Goal: Navigation & Orientation: Understand site structure

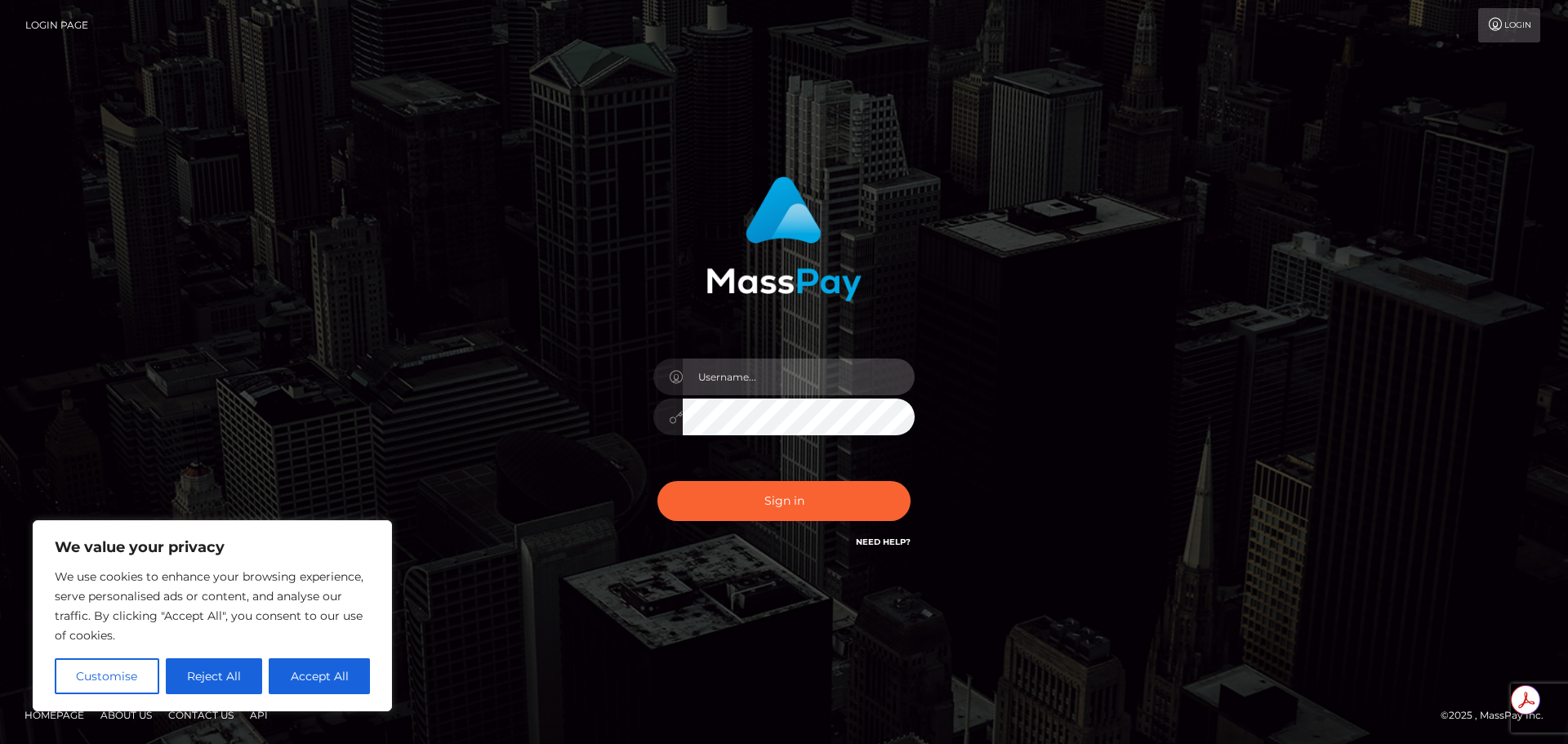
click at [755, 373] on input "text" at bounding box center [799, 376] width 232 height 36
type input "Michelle.T"
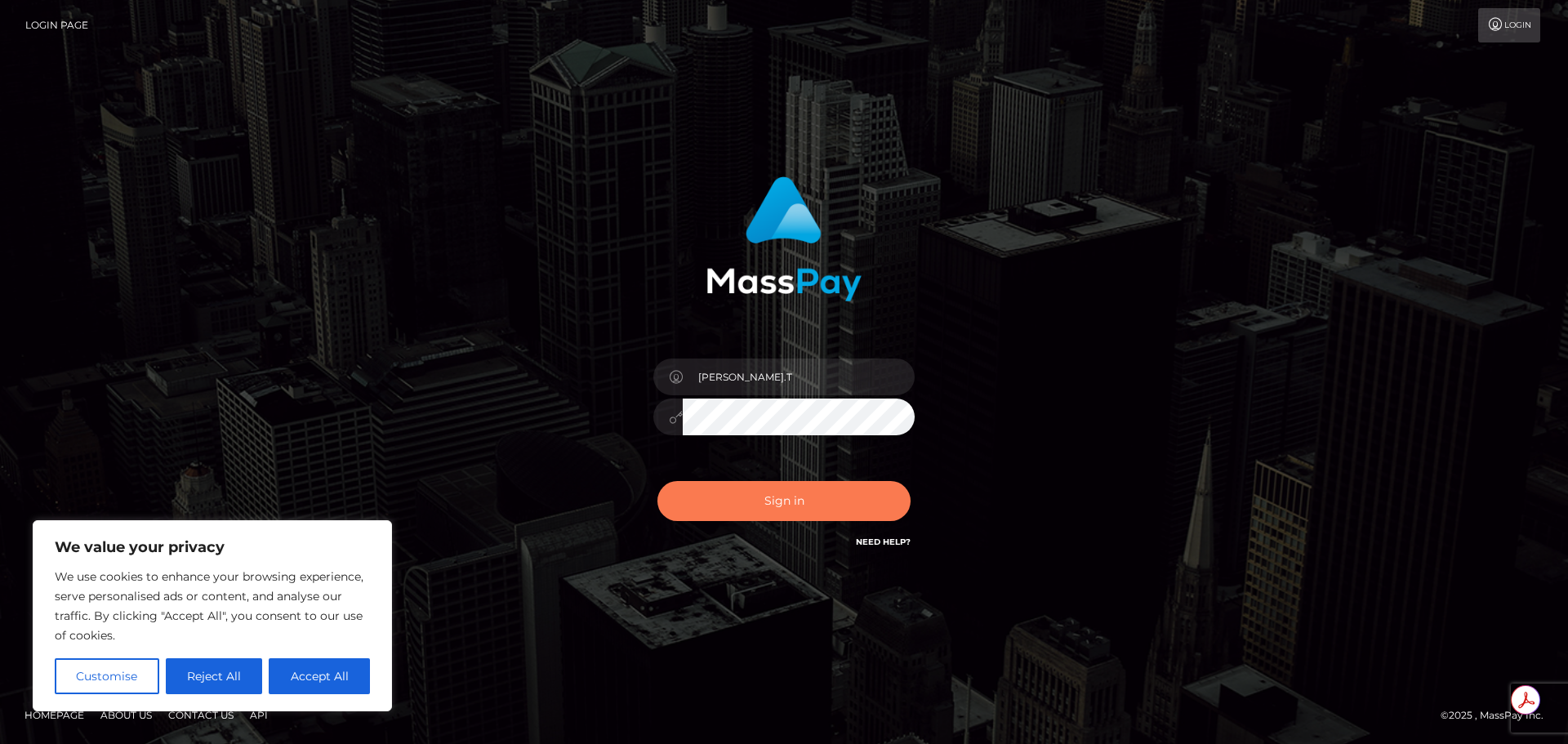
click at [807, 501] on button "Sign in" at bounding box center [784, 501] width 254 height 40
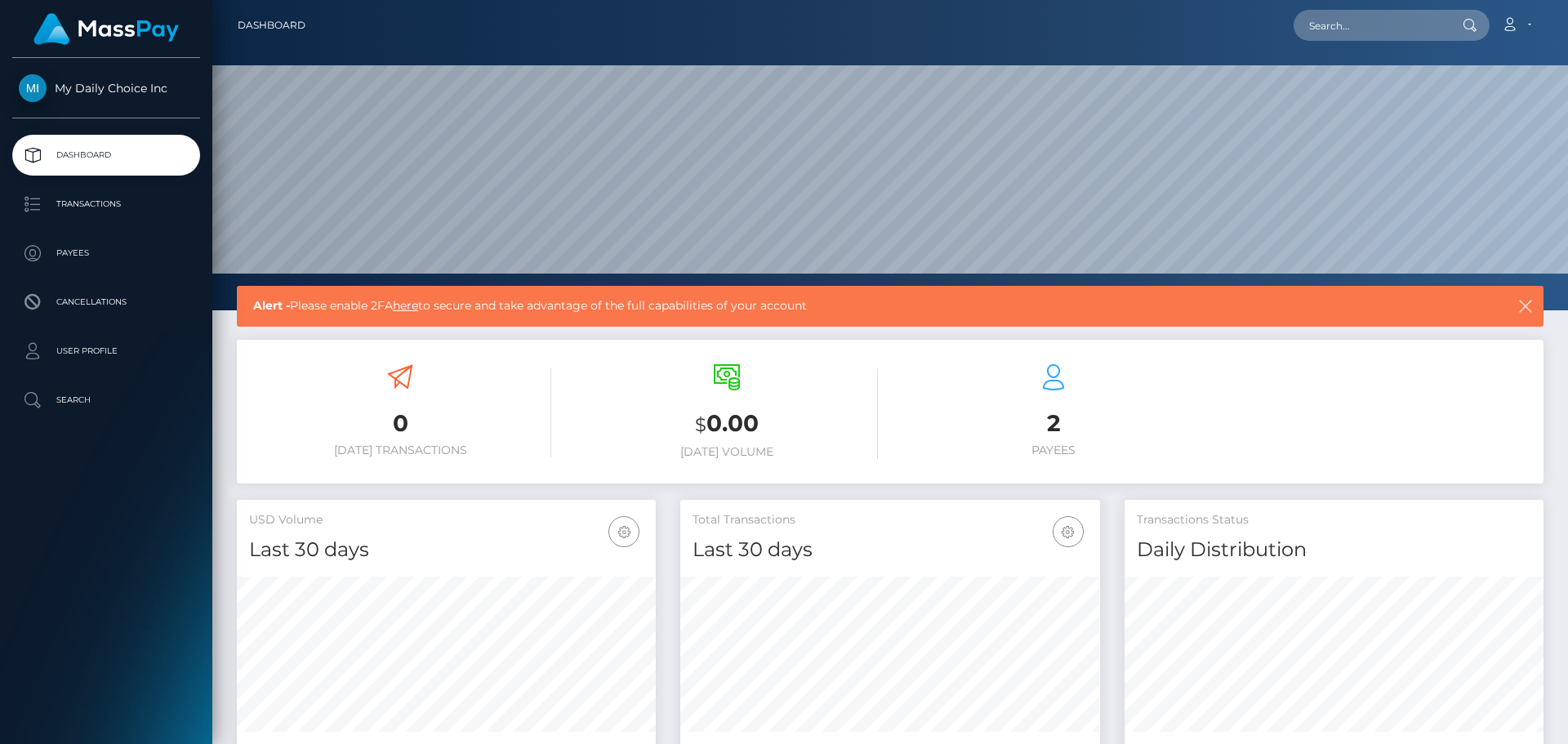
scroll to position [290, 420]
click at [407, 309] on link "here" at bounding box center [405, 305] width 25 height 15
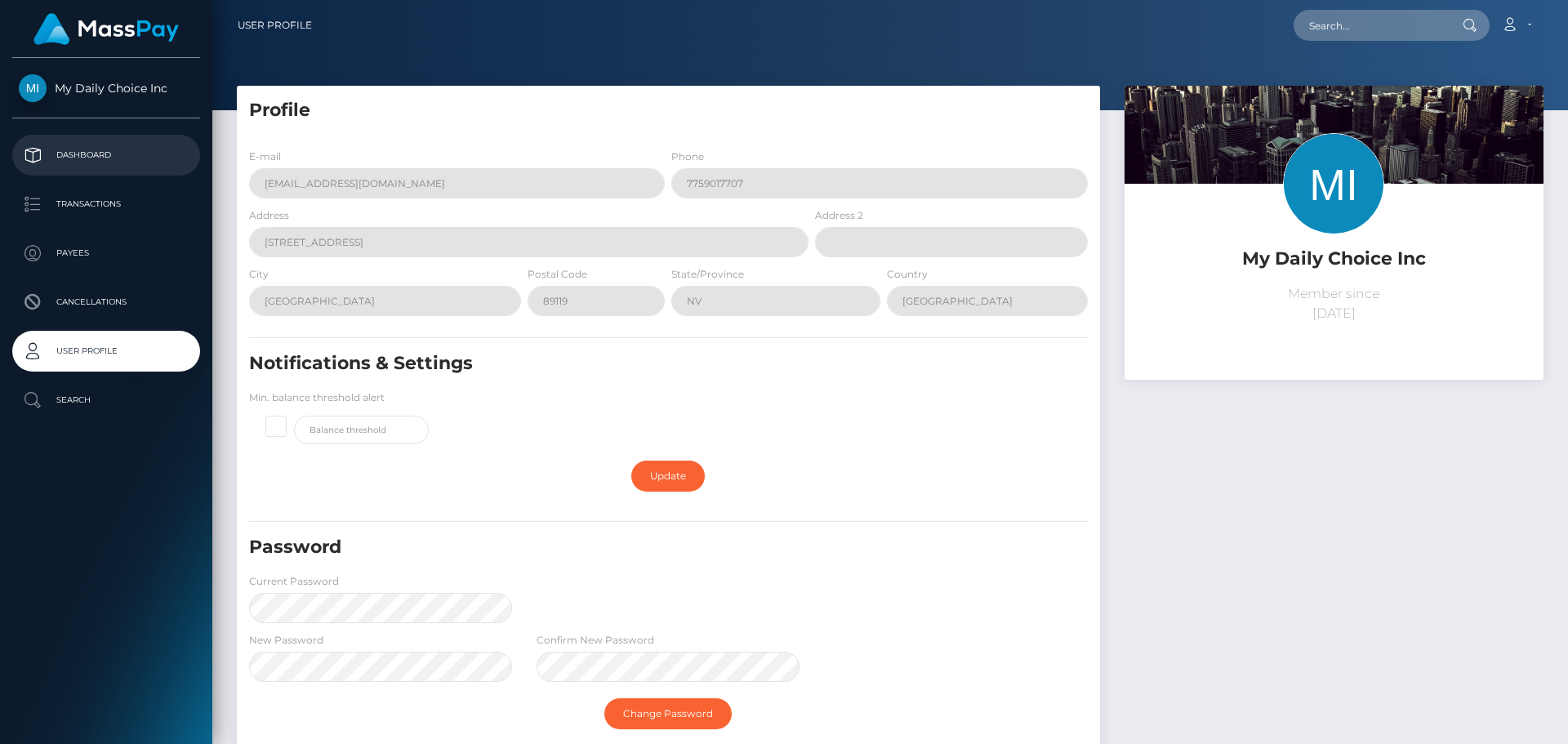
click at [93, 156] on p "Dashboard" at bounding box center [106, 155] width 175 height 24
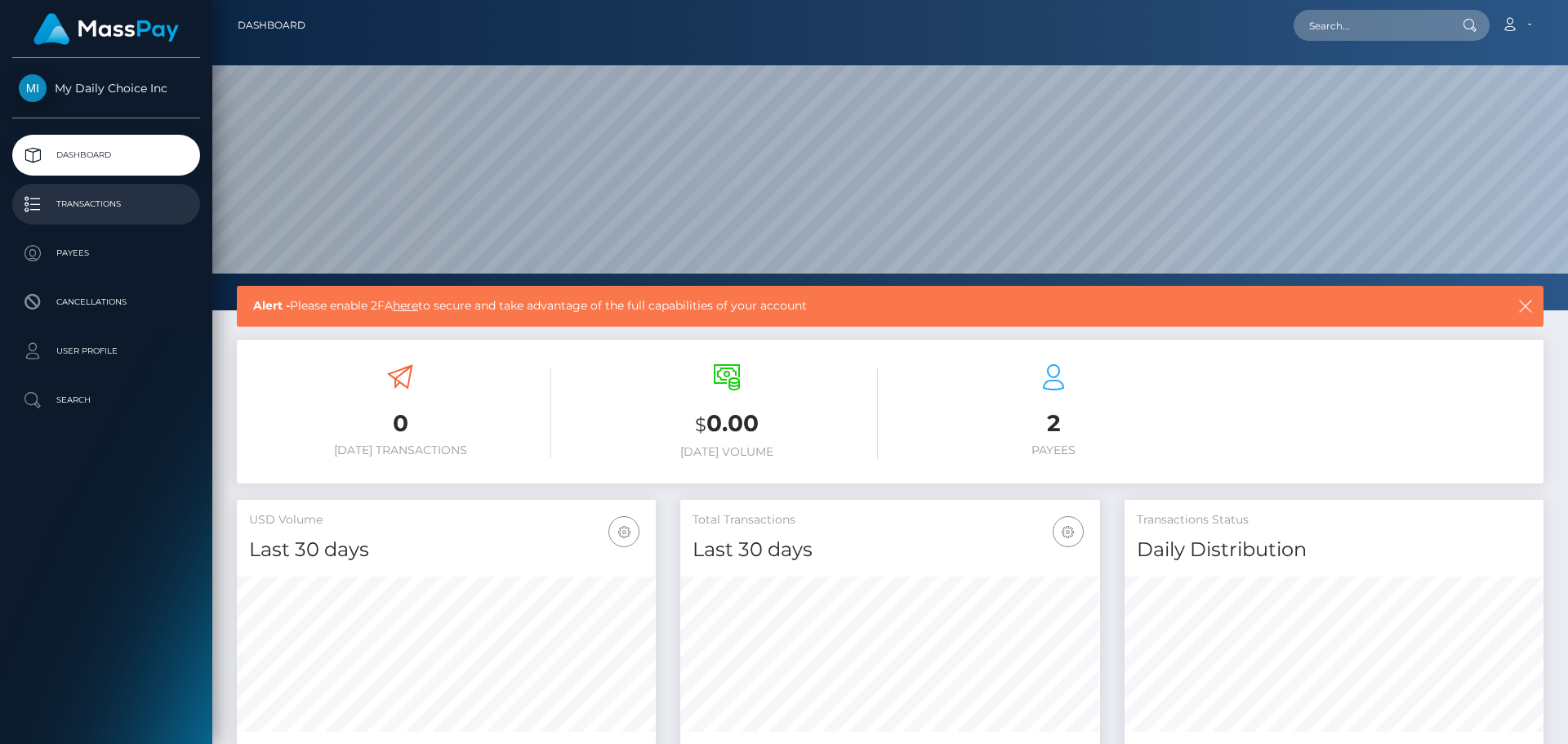
scroll to position [290, 420]
click at [411, 305] on link "here" at bounding box center [405, 305] width 25 height 15
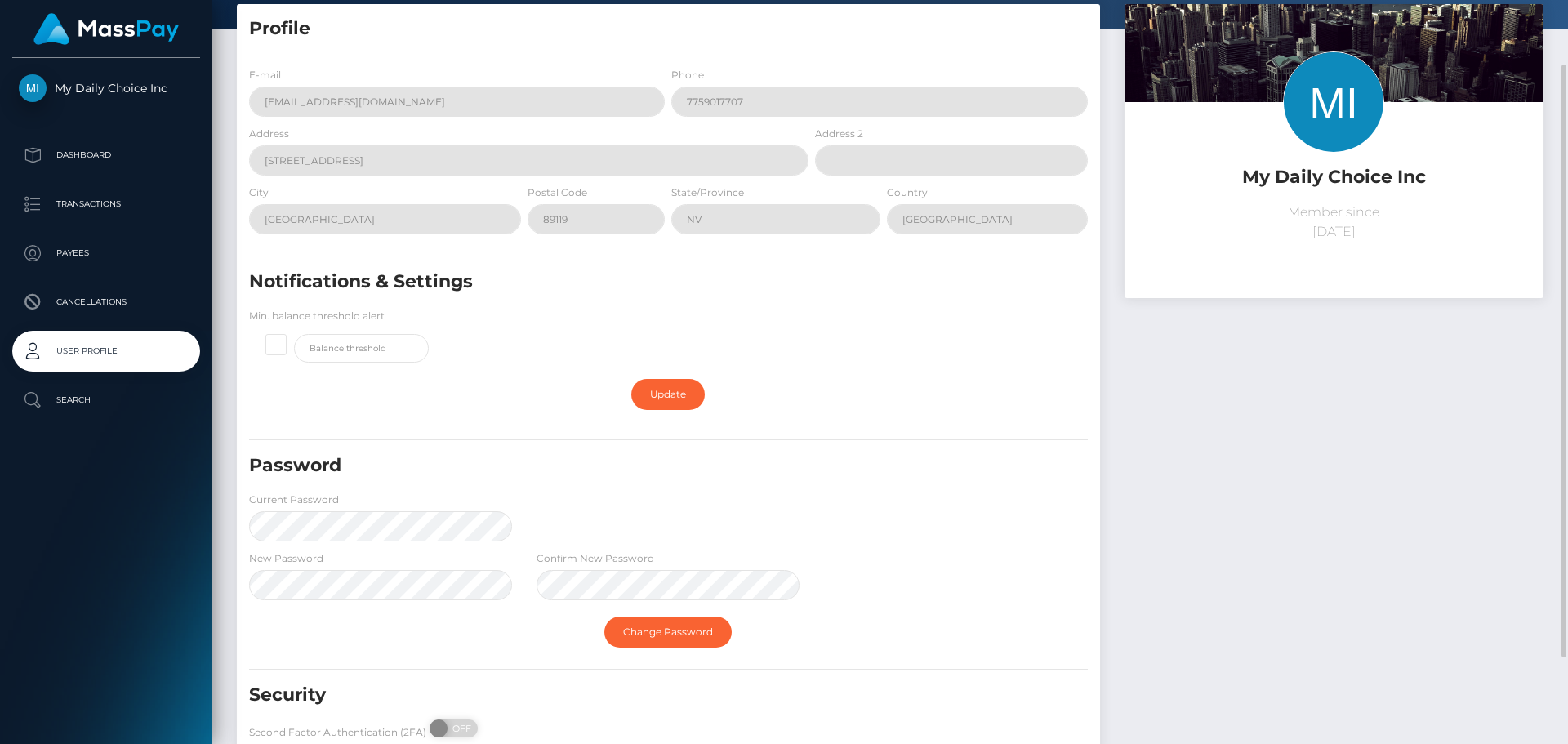
scroll to position [189, 0]
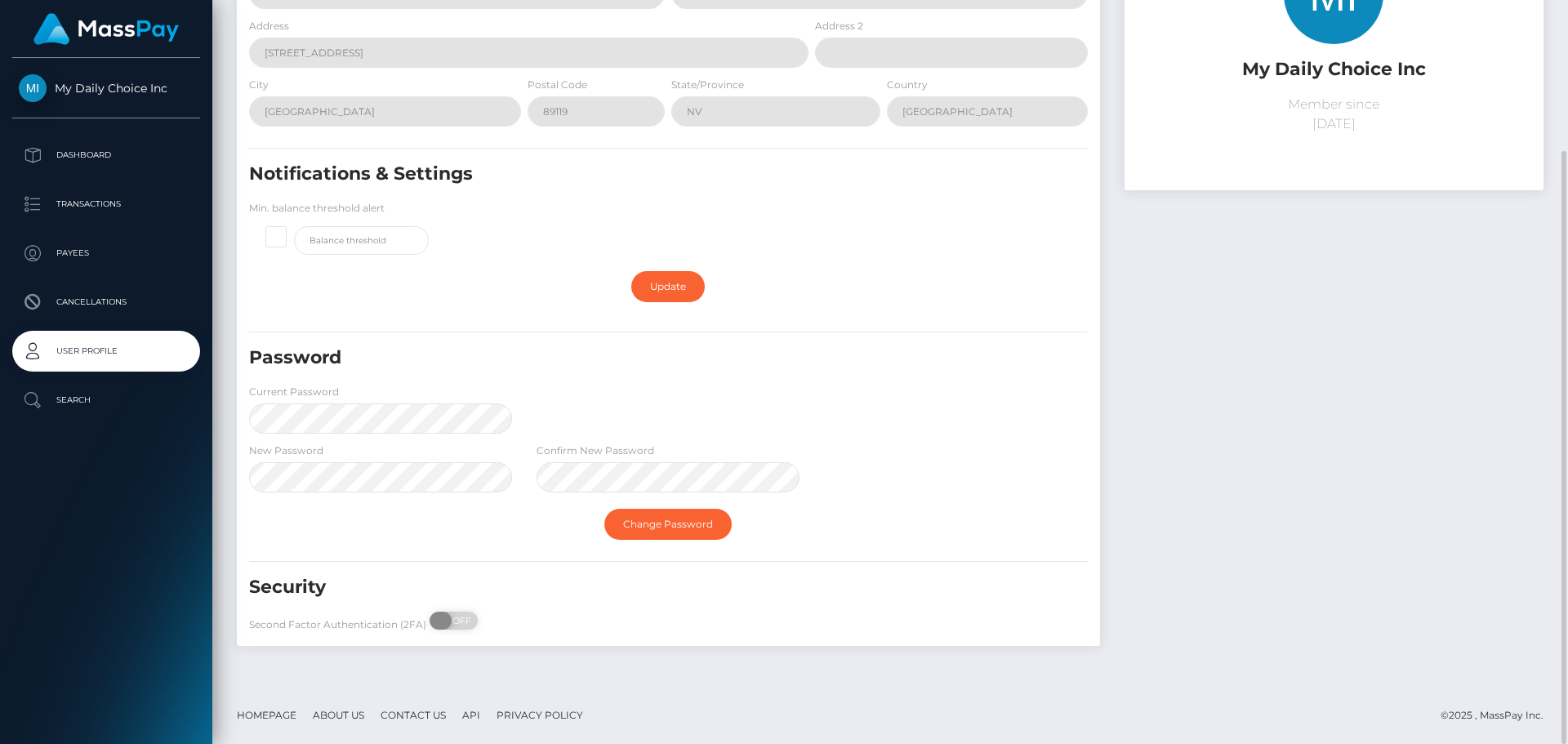
click at [434, 620] on span at bounding box center [440, 620] width 22 height 18
checkbox input "true"
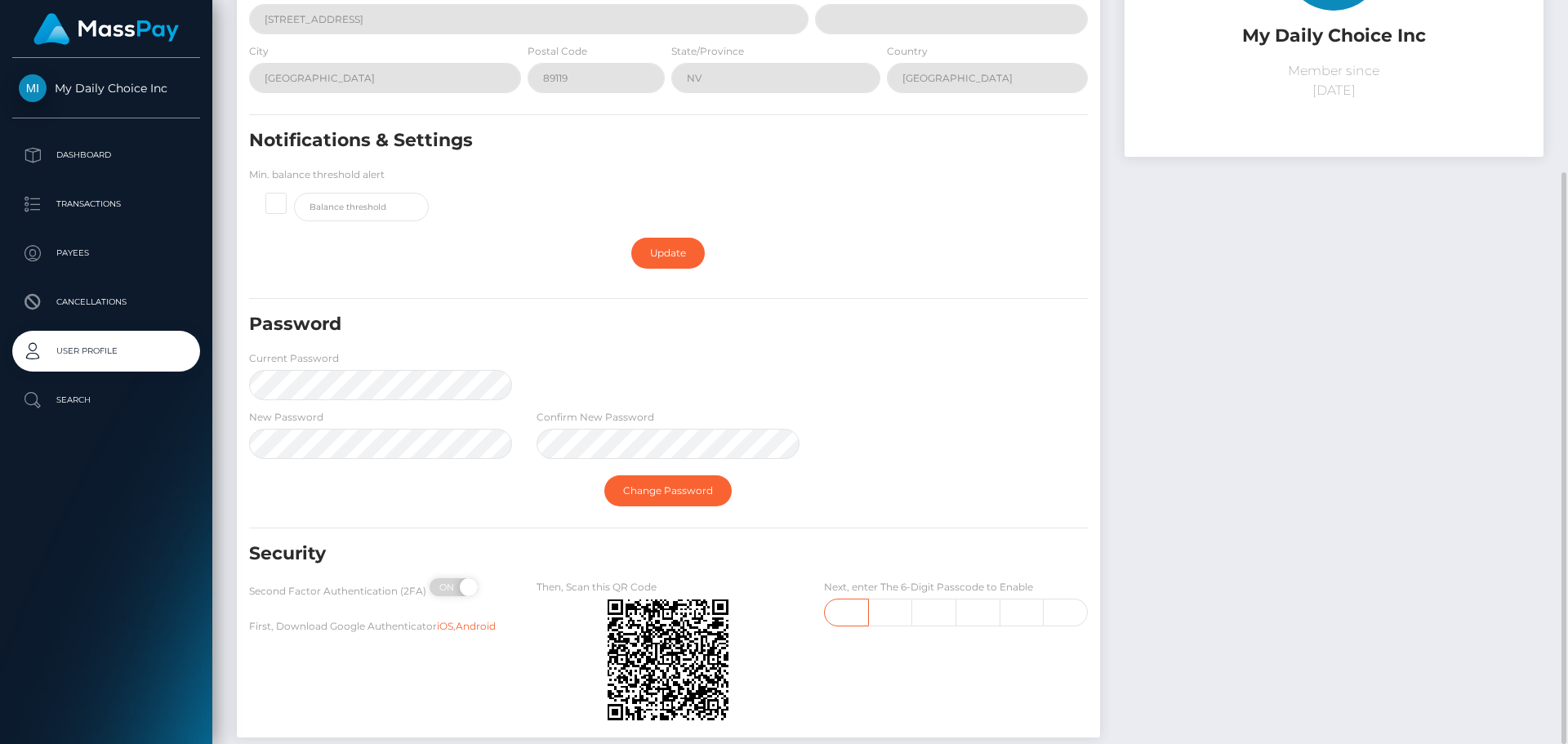
scroll to position [314, 0]
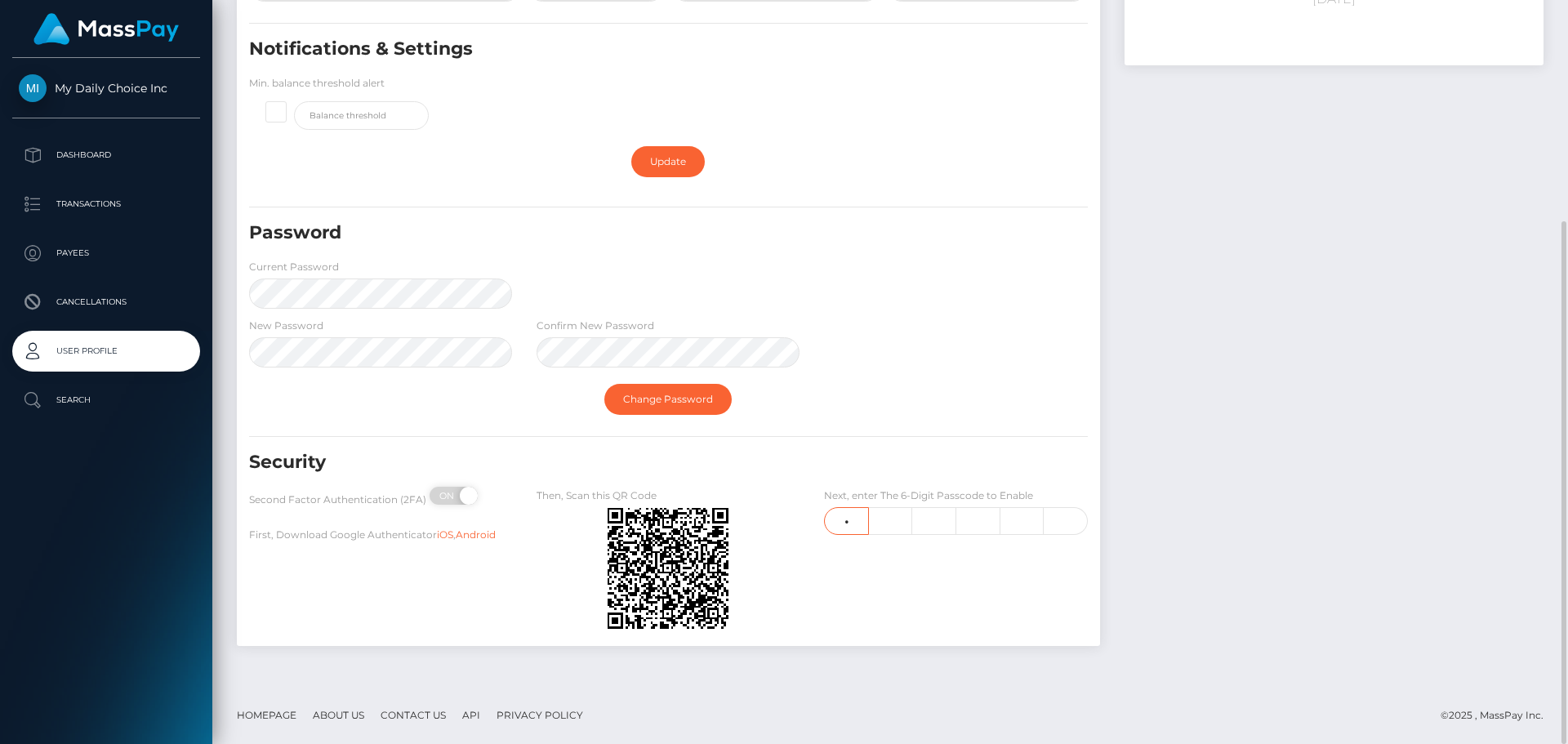
type input "9"
type input "0"
type input "2"
type input "8"
type input "7"
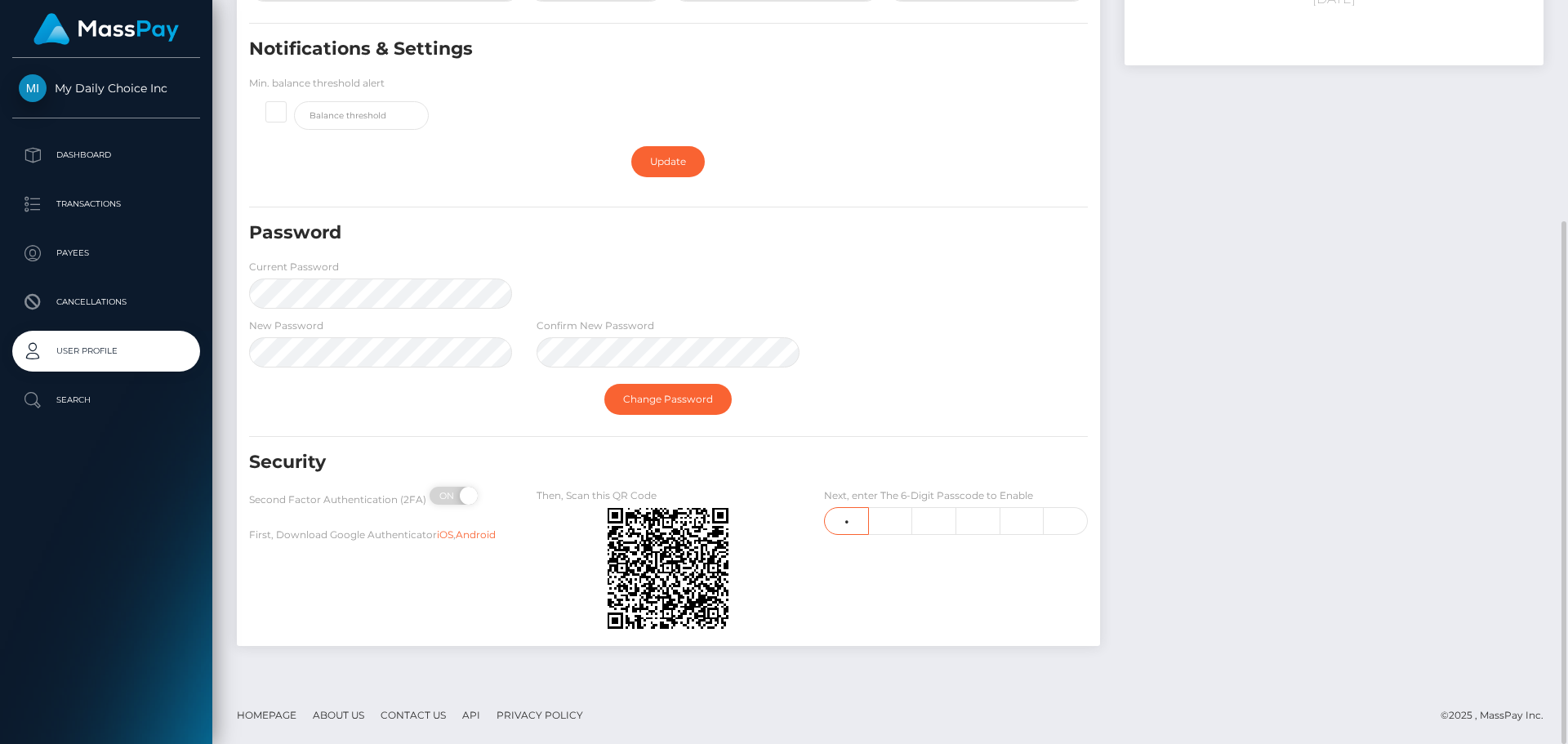
type input "6"
type input "4"
type input "5"
type input "2"
type input "3"
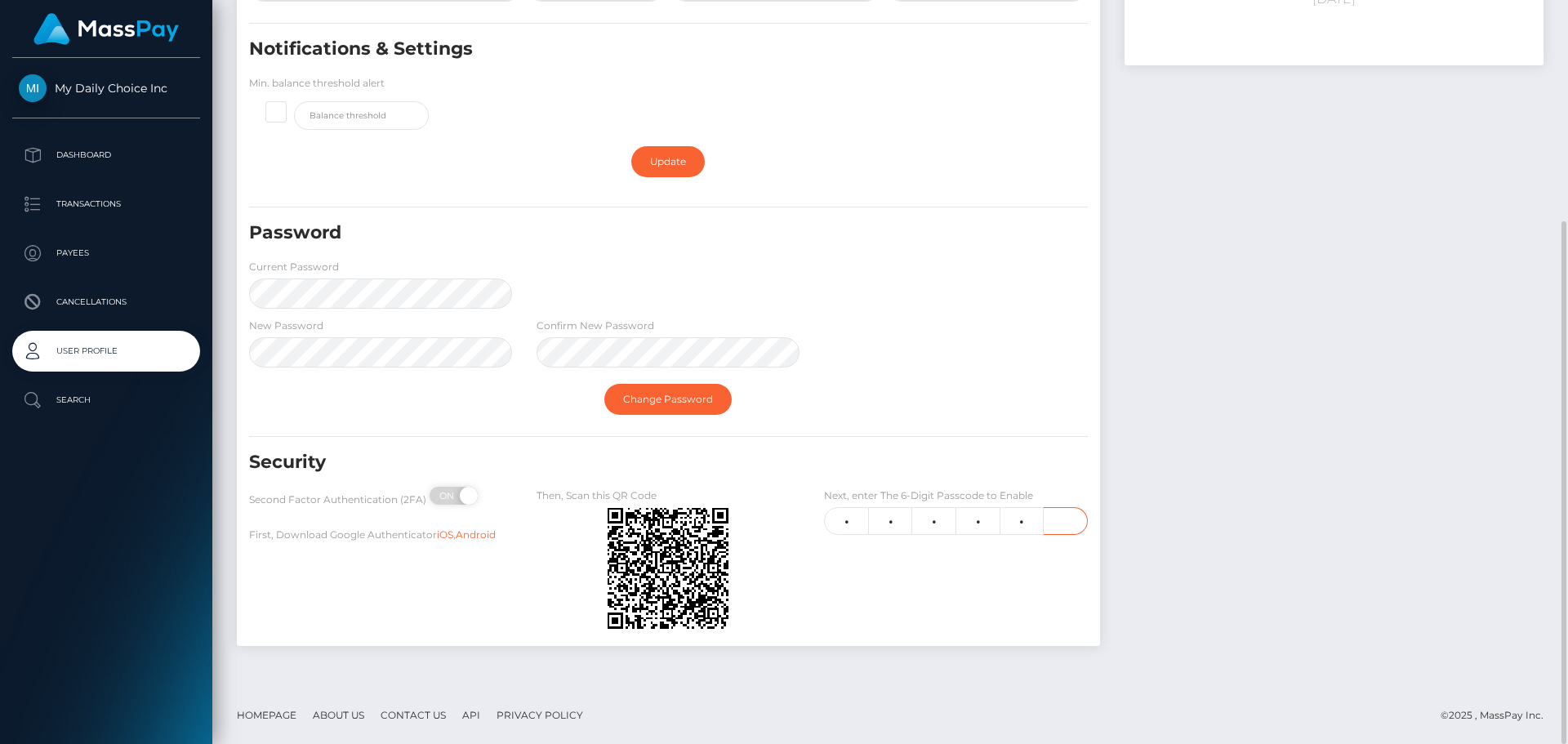
type input "0"
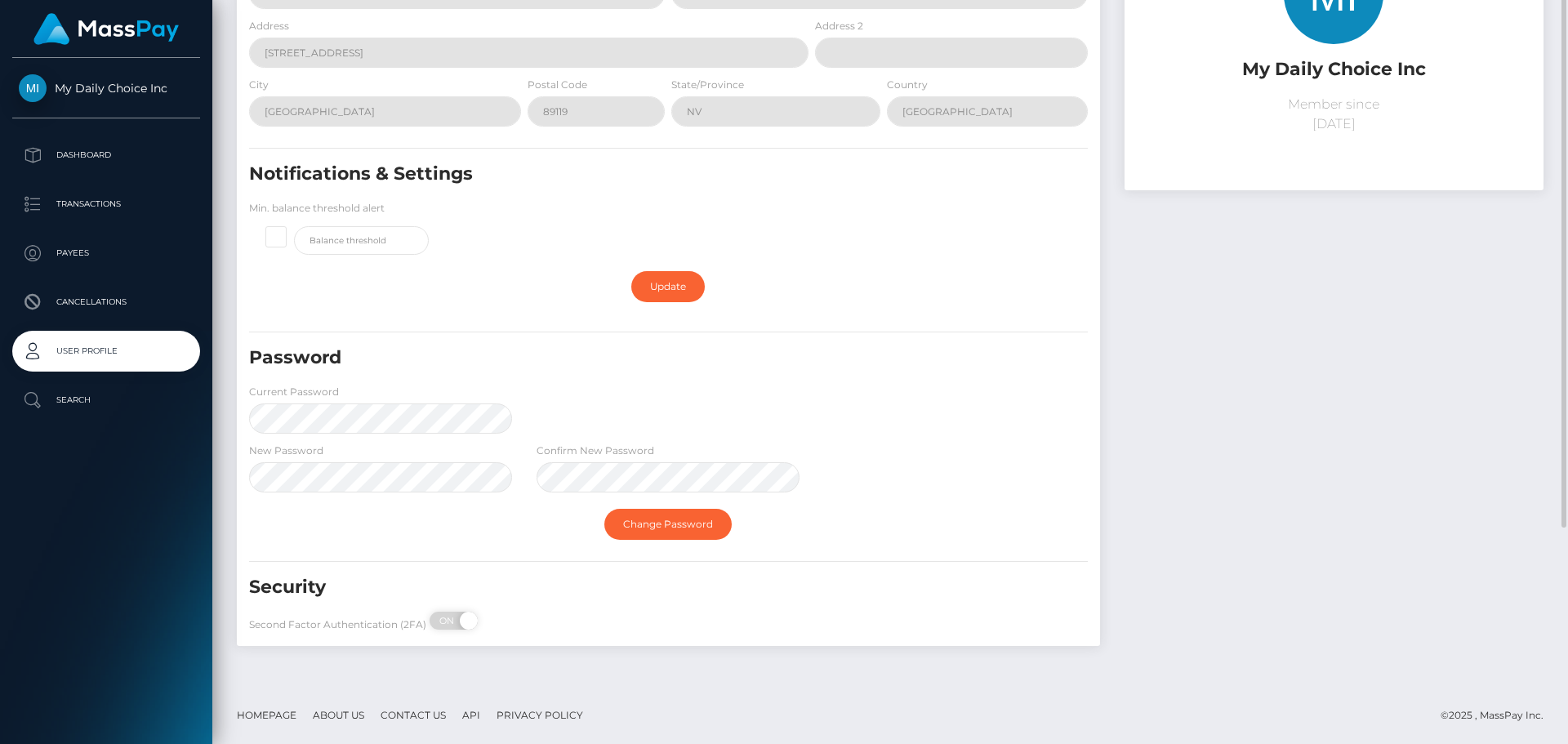
scroll to position [0, 0]
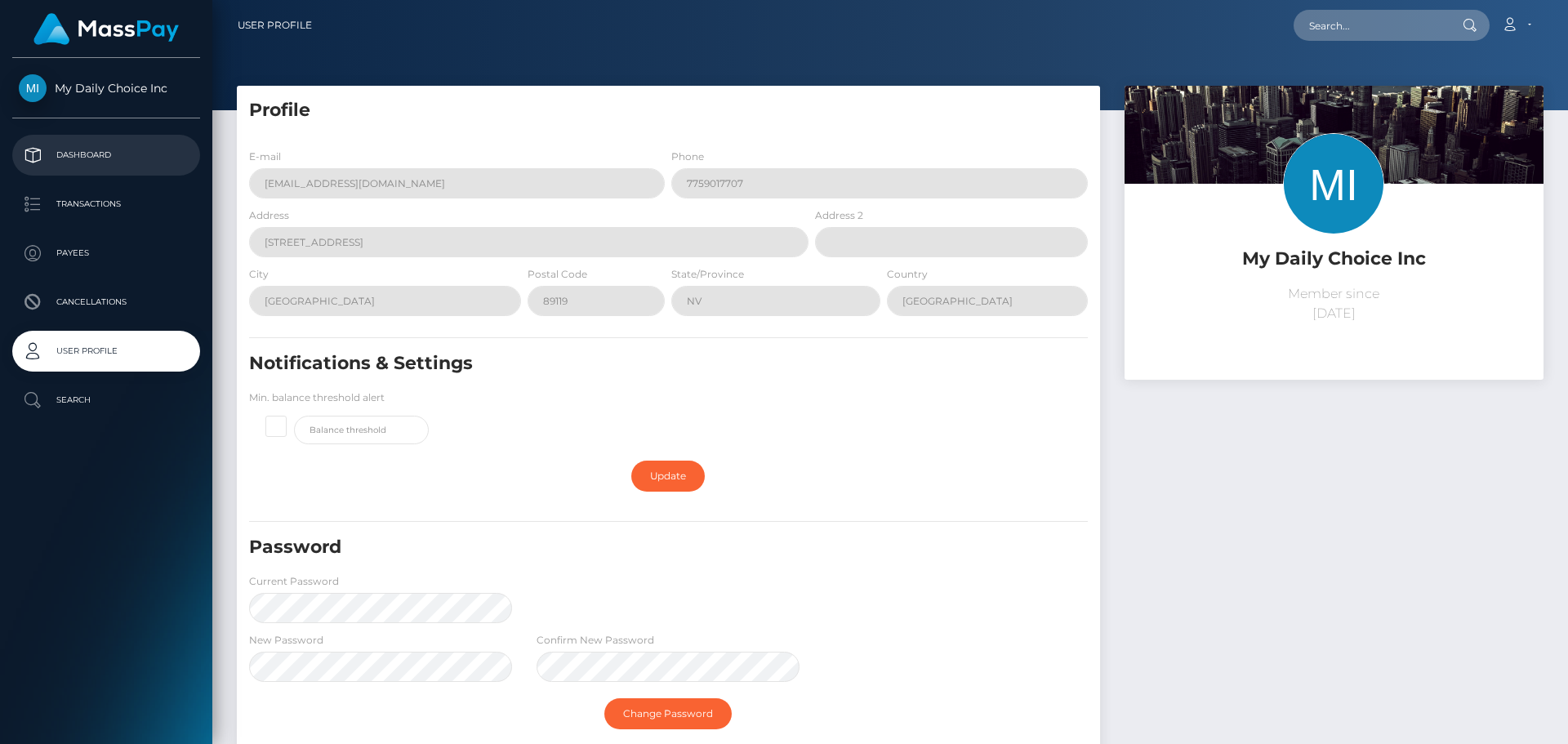
click at [91, 152] on p "Dashboard" at bounding box center [106, 155] width 175 height 24
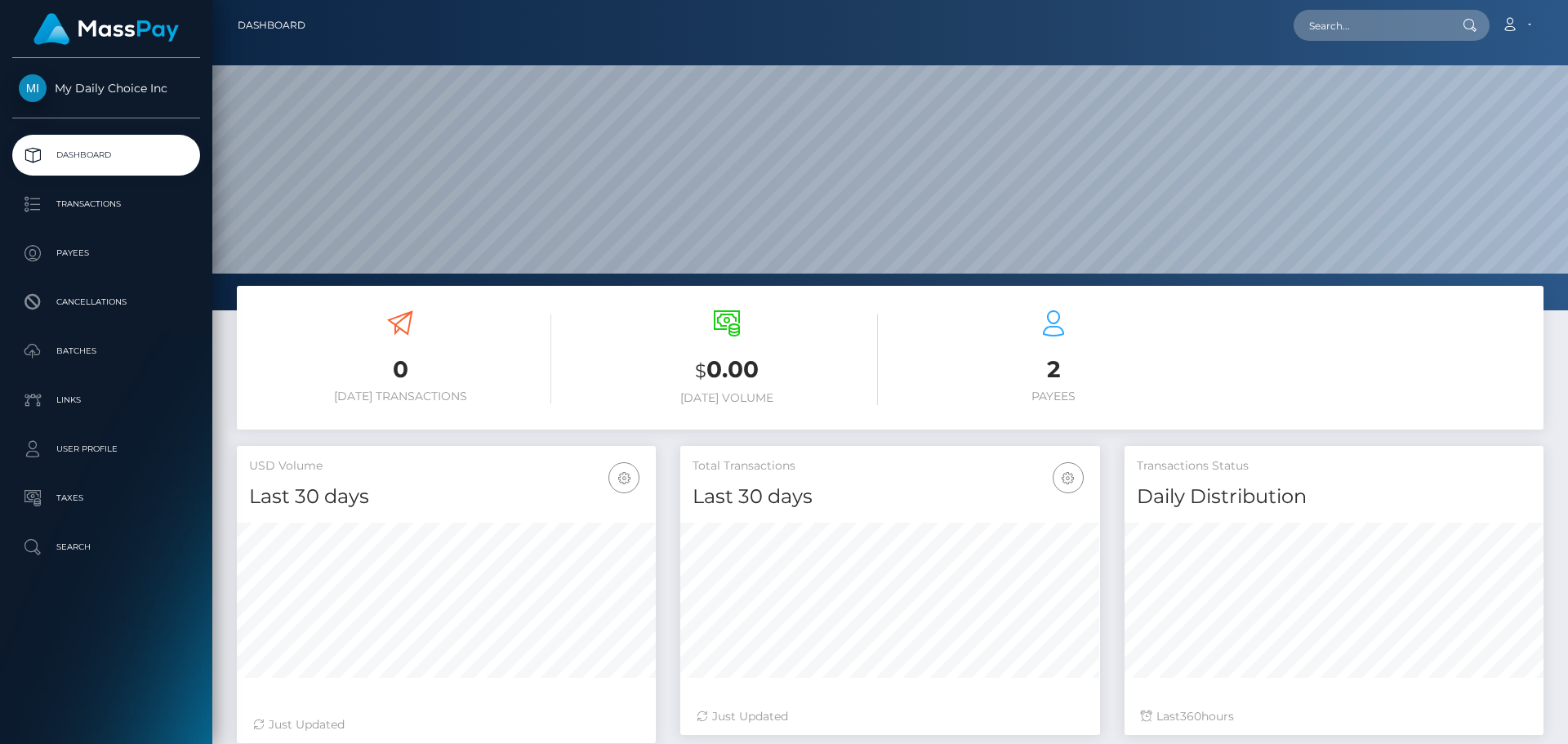
scroll to position [290, 420]
click at [107, 206] on p "Transactions" at bounding box center [106, 204] width 175 height 24
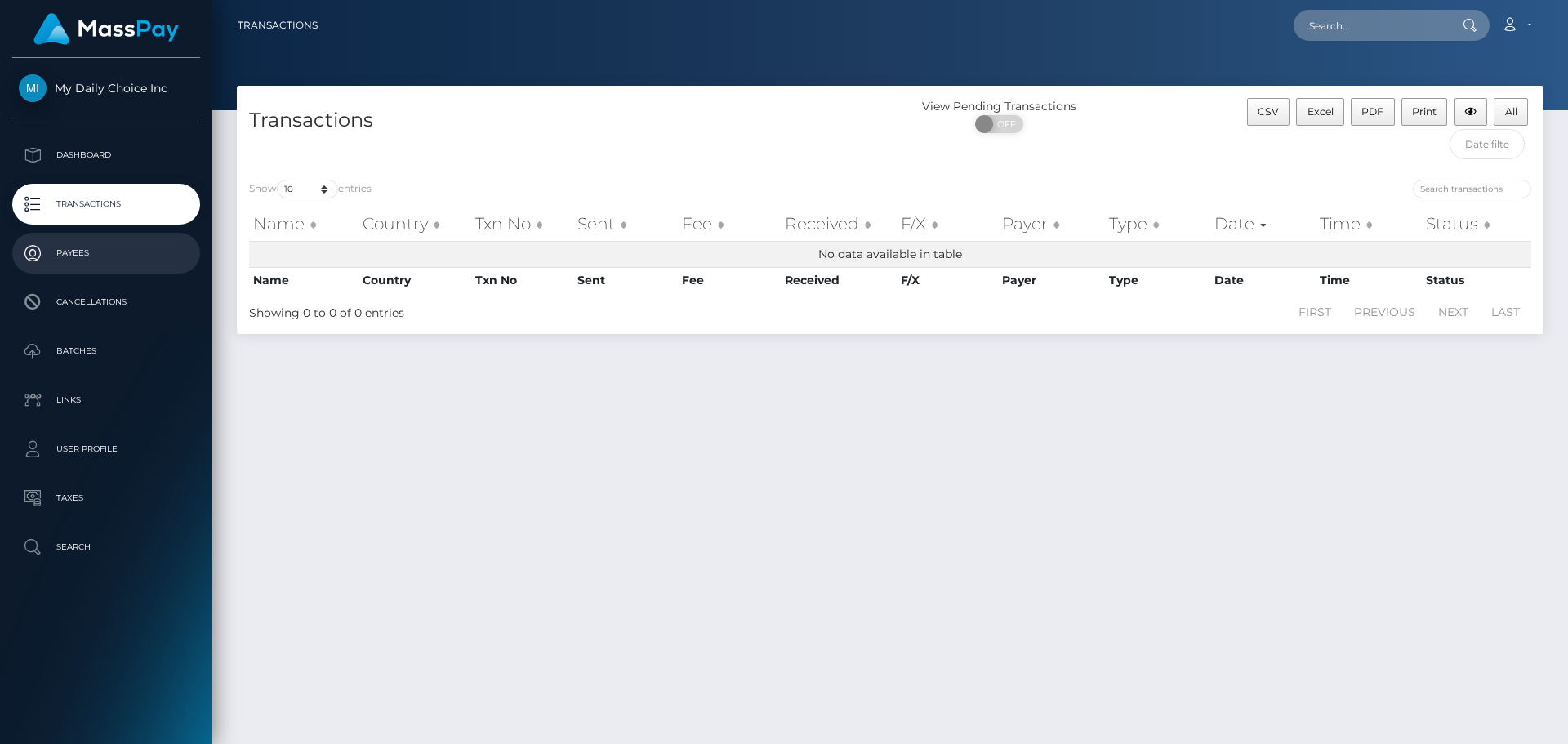
click at [81, 251] on p "Payees" at bounding box center [106, 253] width 175 height 24
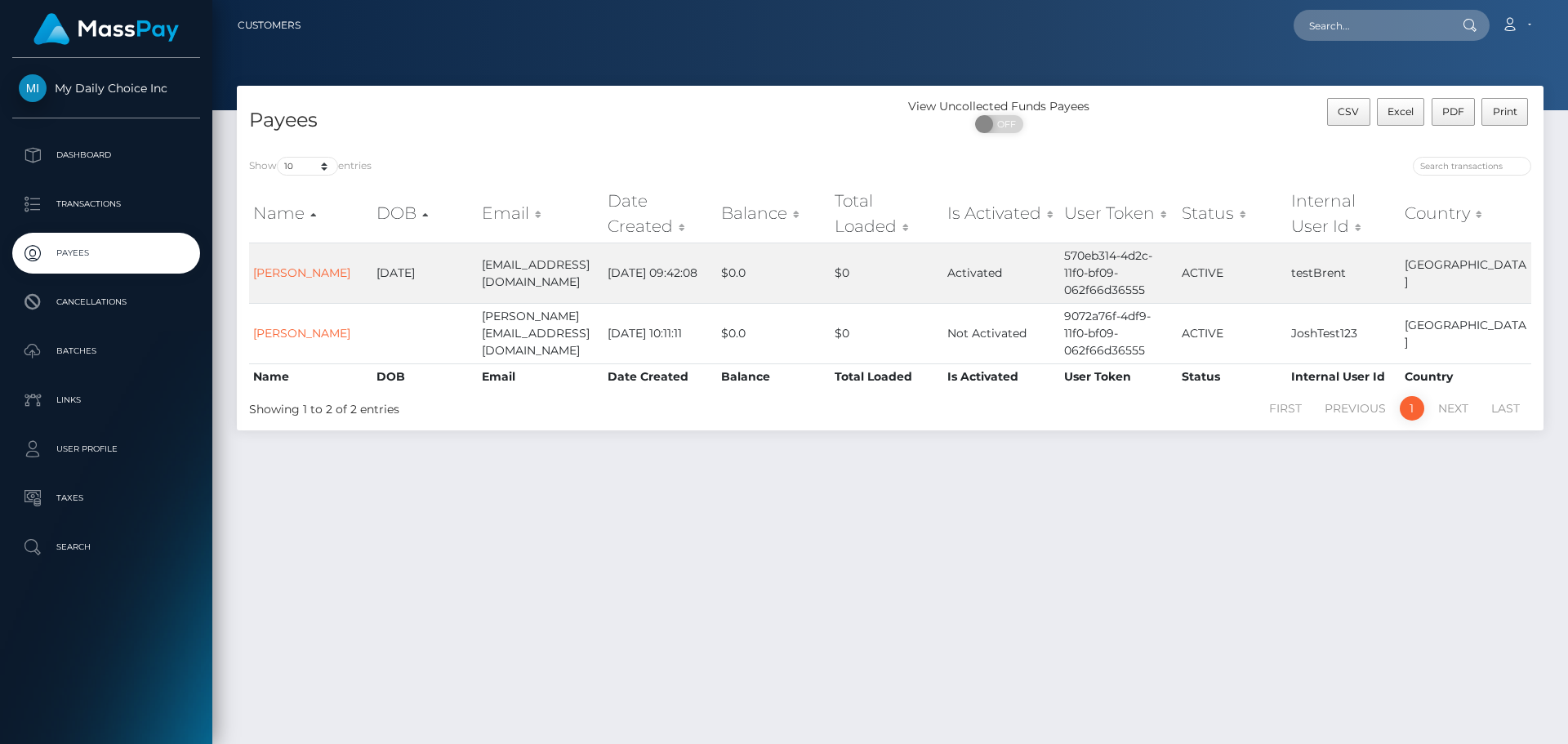
click at [100, 300] on p "Cancellations" at bounding box center [106, 302] width 175 height 24
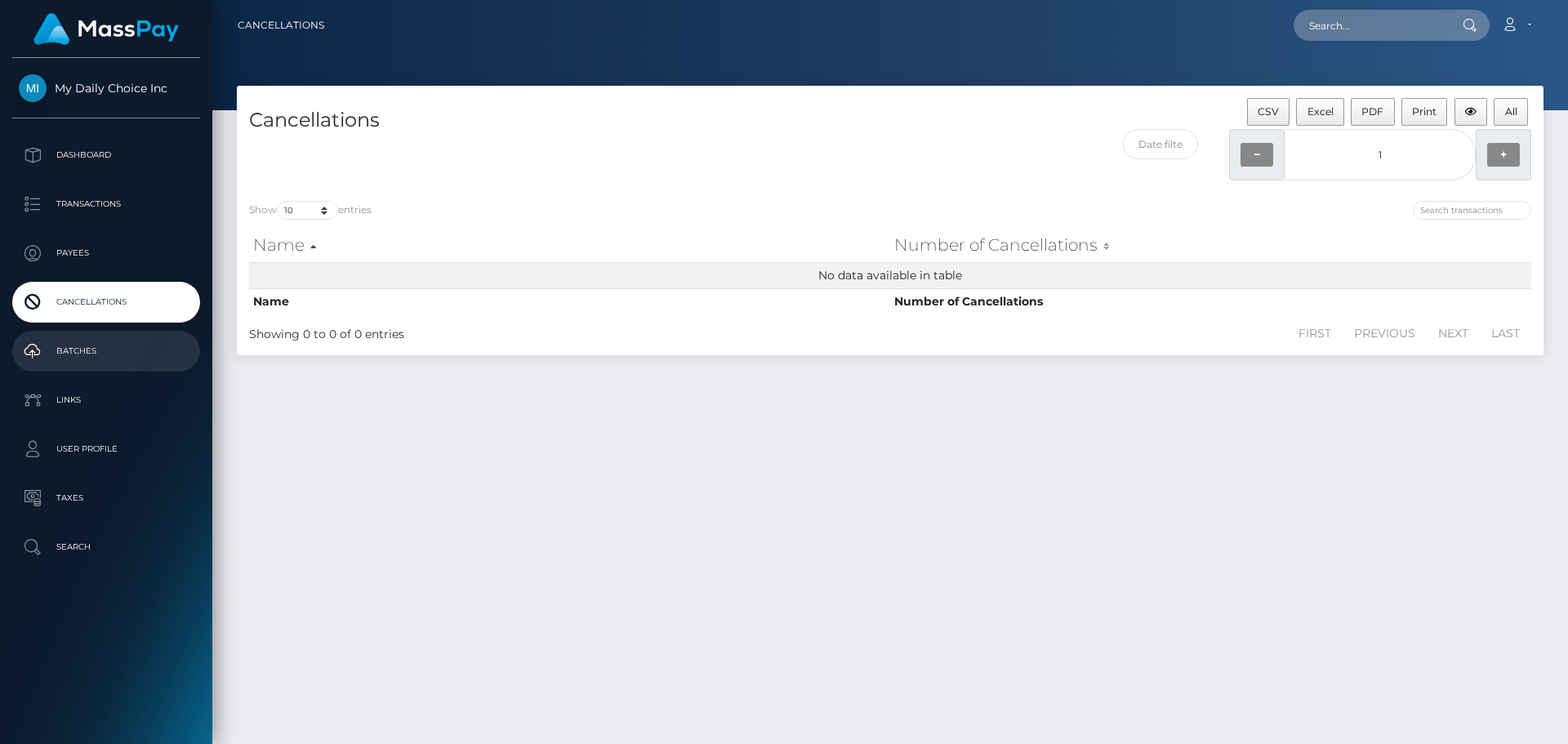
click at [91, 349] on p "Batches" at bounding box center [106, 351] width 175 height 24
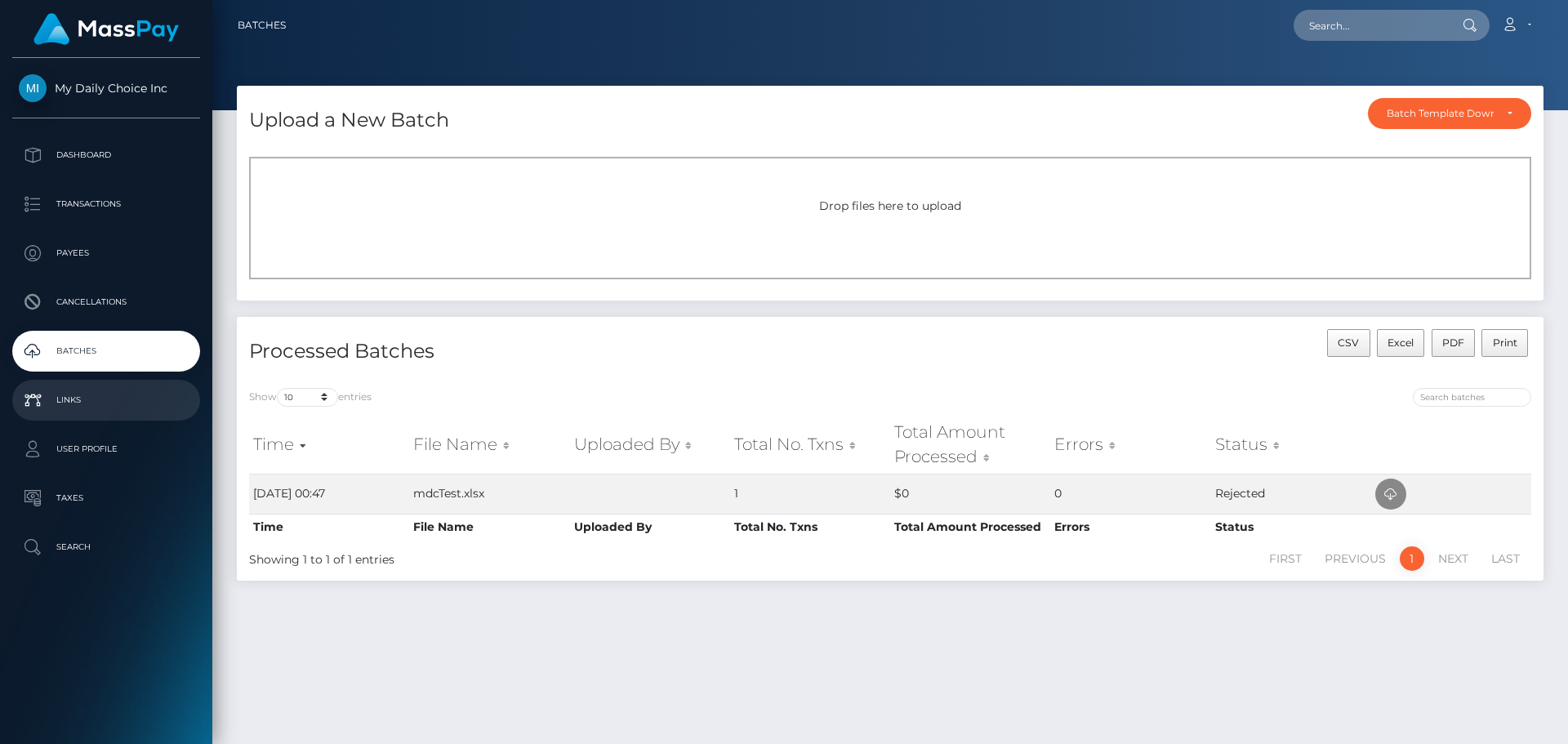
click at [81, 395] on p "Links" at bounding box center [106, 400] width 175 height 24
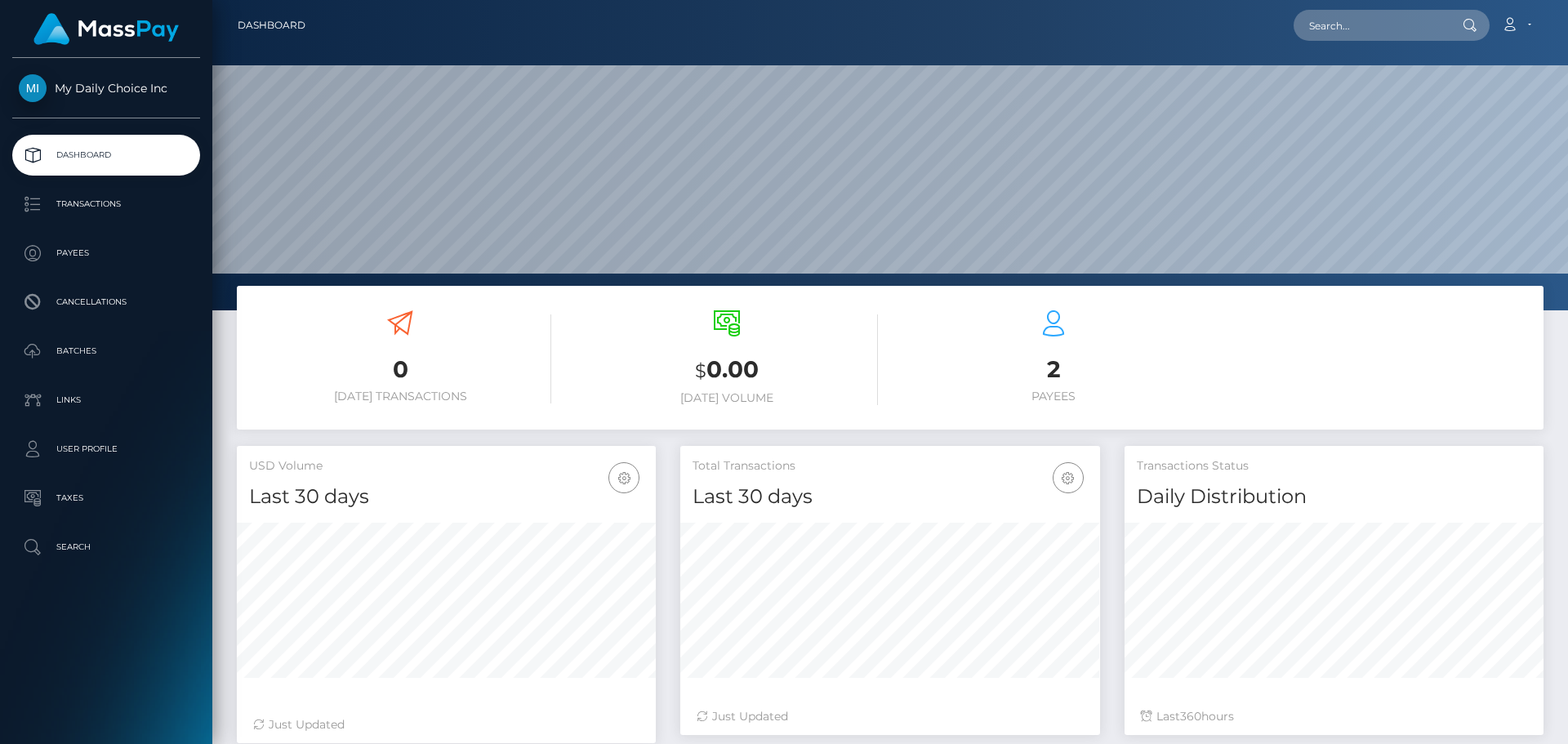
scroll to position [290, 420]
click at [102, 201] on p "Transactions" at bounding box center [106, 204] width 175 height 24
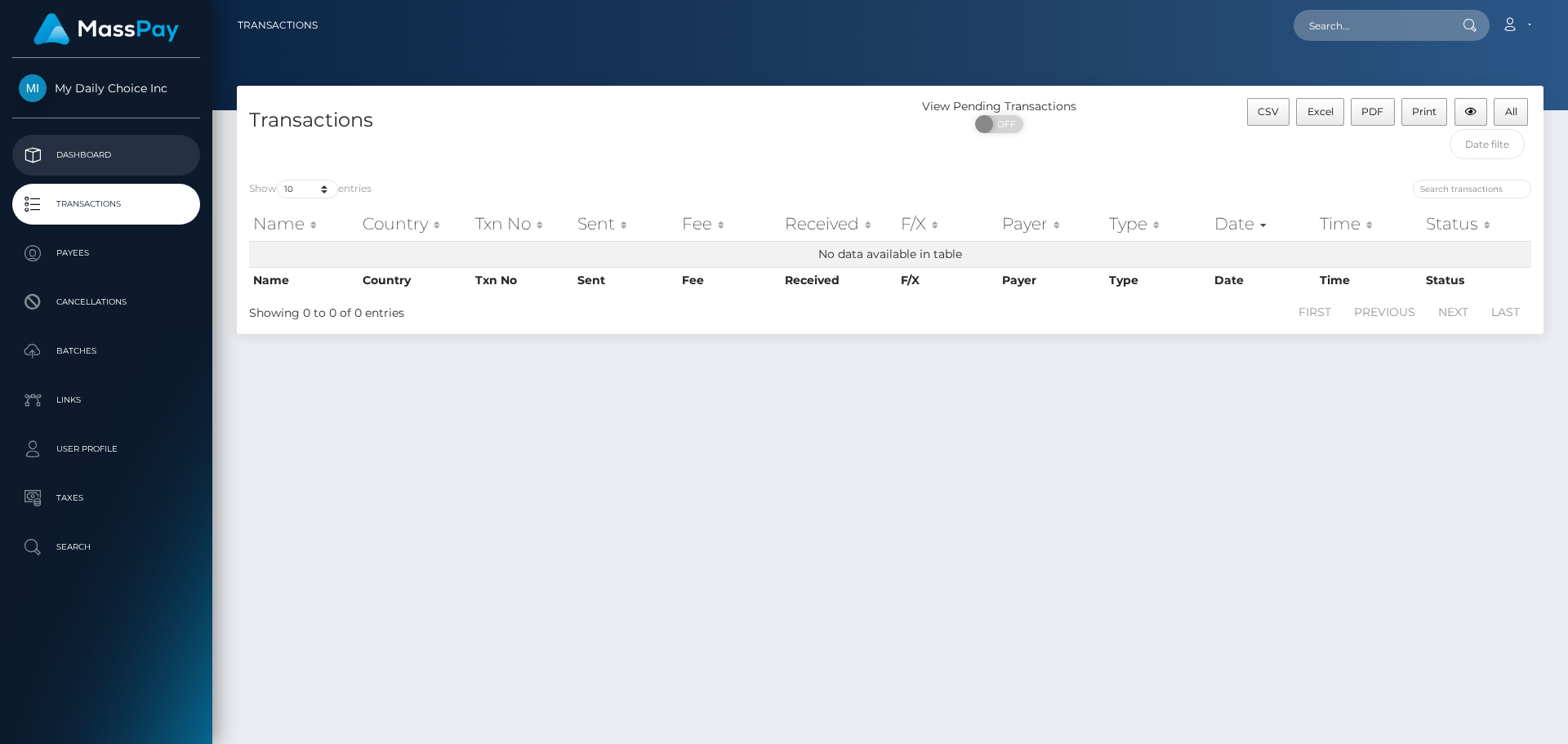
click at [86, 150] on p "Dashboard" at bounding box center [106, 155] width 175 height 24
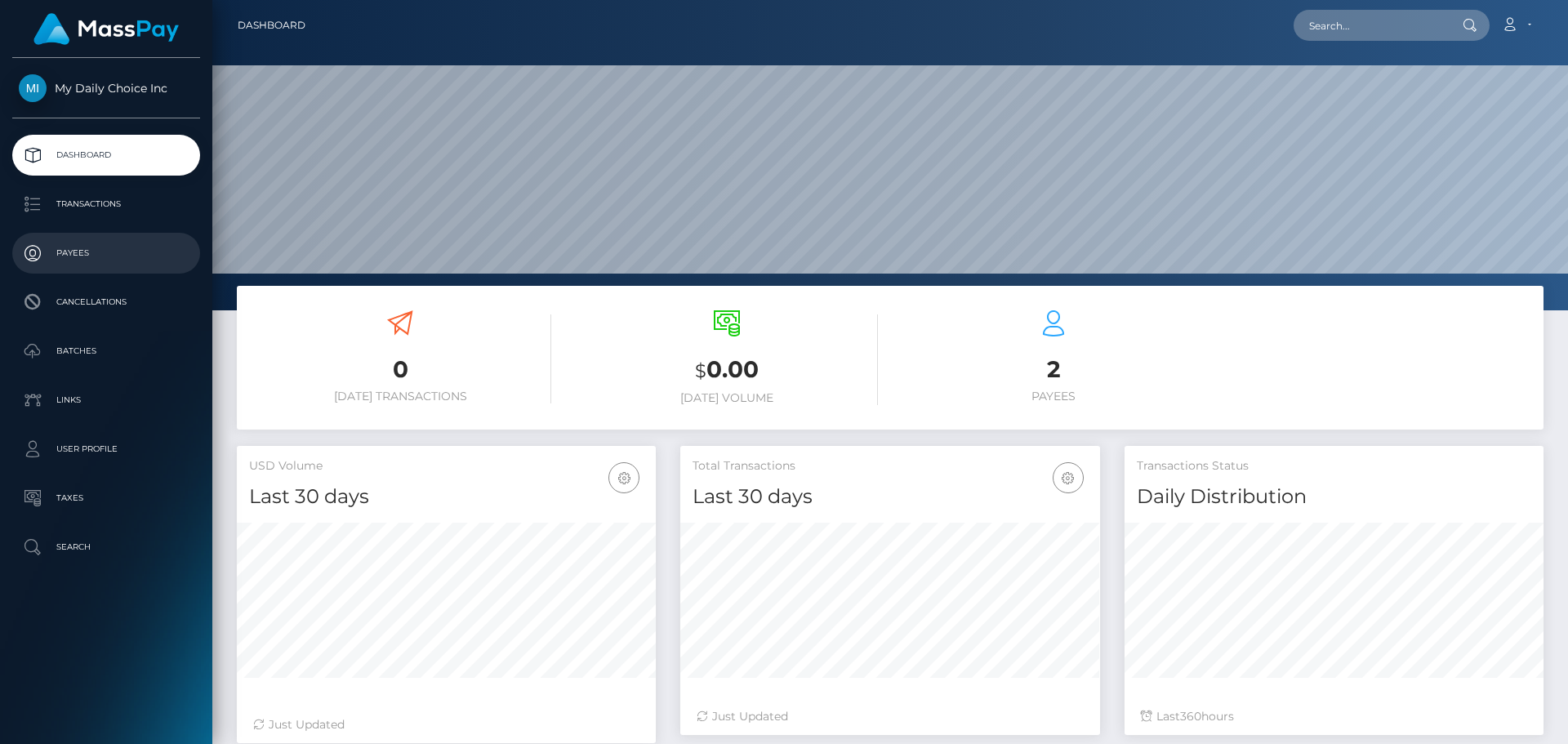
click at [68, 249] on p "Payees" at bounding box center [106, 253] width 175 height 24
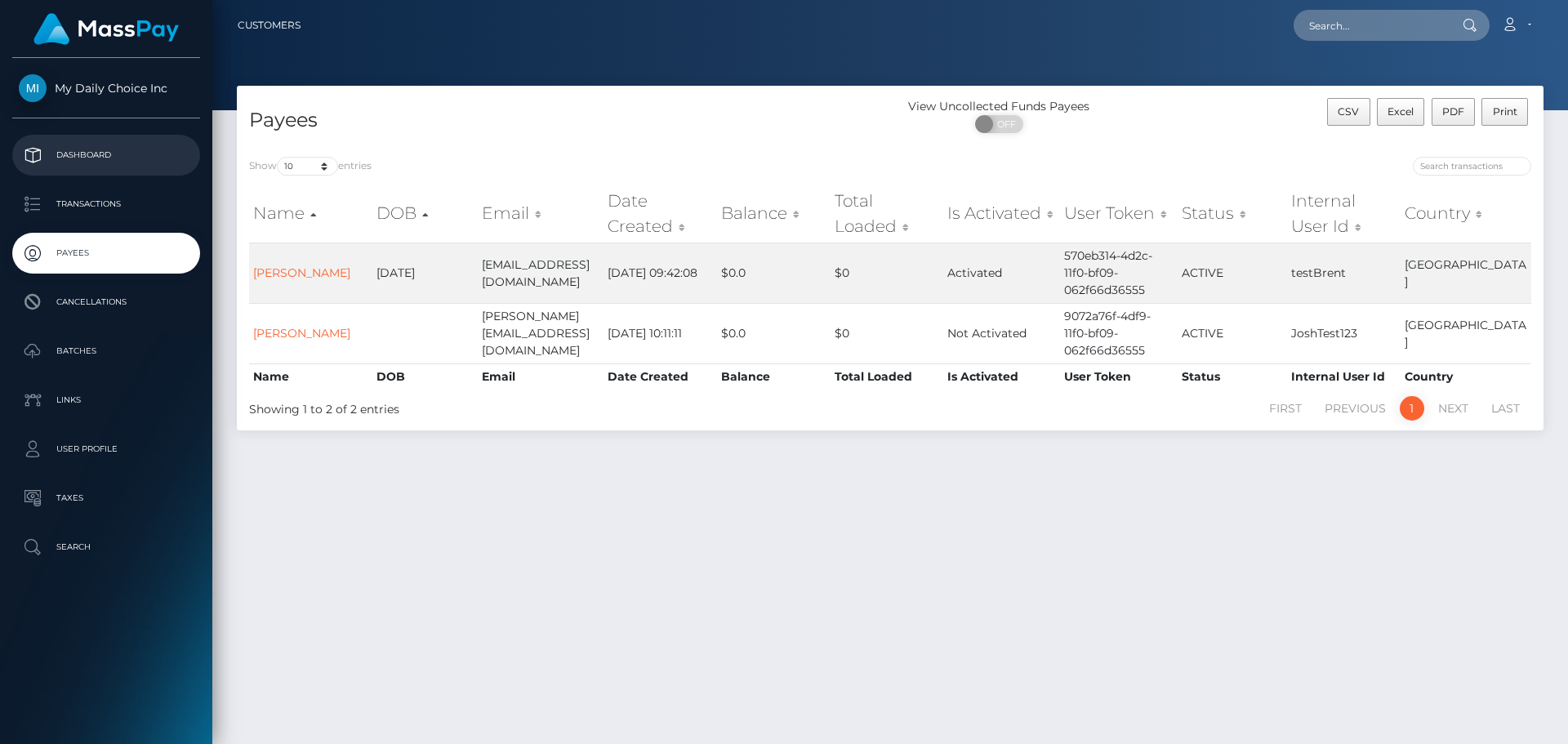
click at [94, 157] on p "Dashboard" at bounding box center [106, 155] width 175 height 24
